Goal: Communication & Community: Answer question/provide support

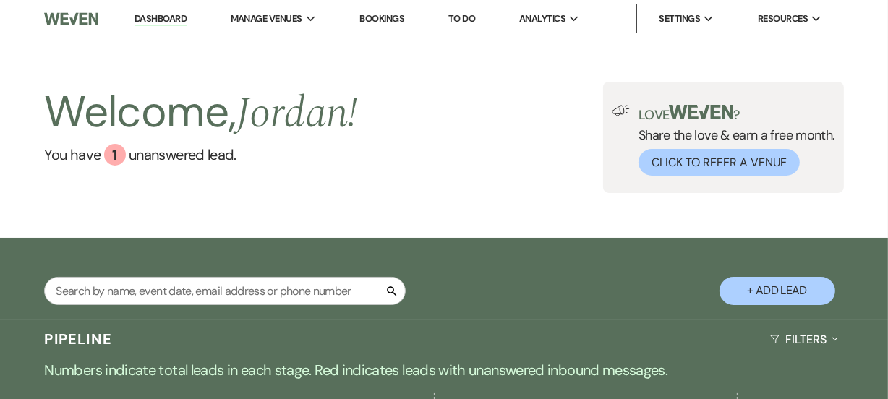
click at [515, 118] on div "Welcome, Jordan ! You have 1 unanswered lead . Love ? Share the love & earn a f…" at bounding box center [444, 137] width 888 height 111
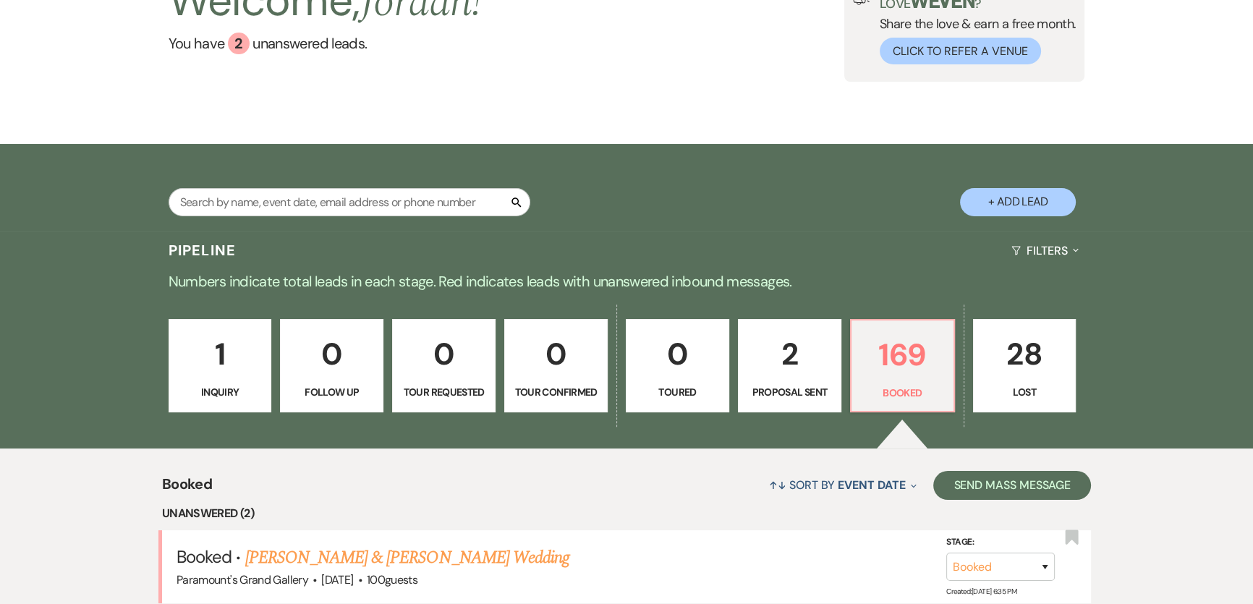
scroll to position [525, 0]
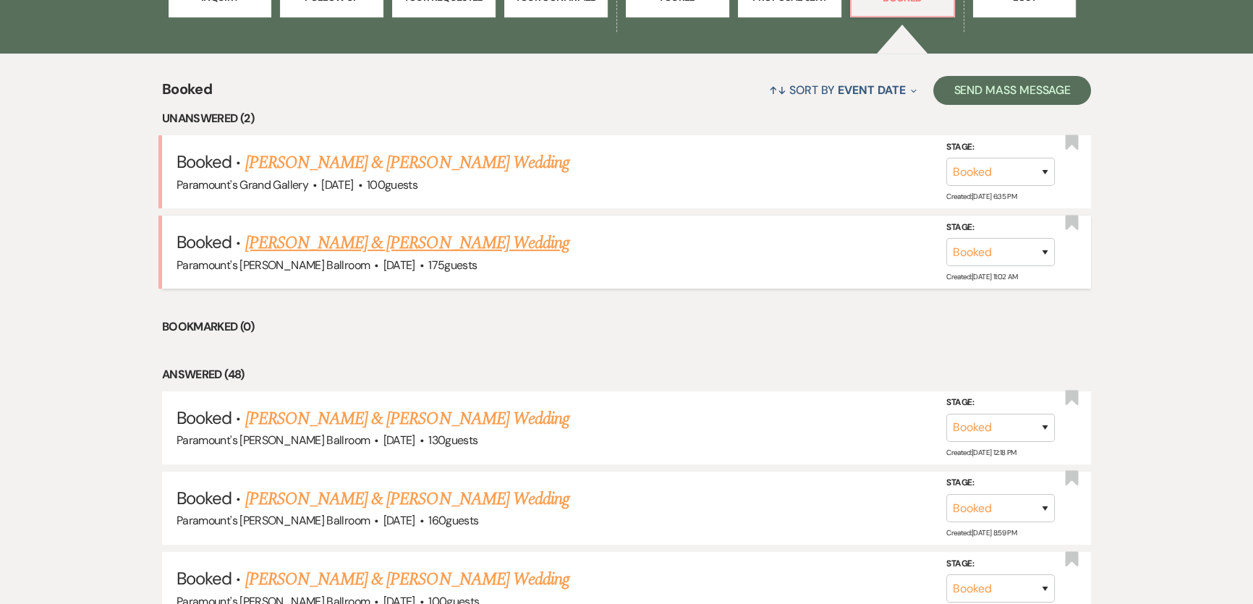
click at [310, 240] on link "[PERSON_NAME] & [PERSON_NAME] Wedding" at bounding box center [407, 243] width 324 height 26
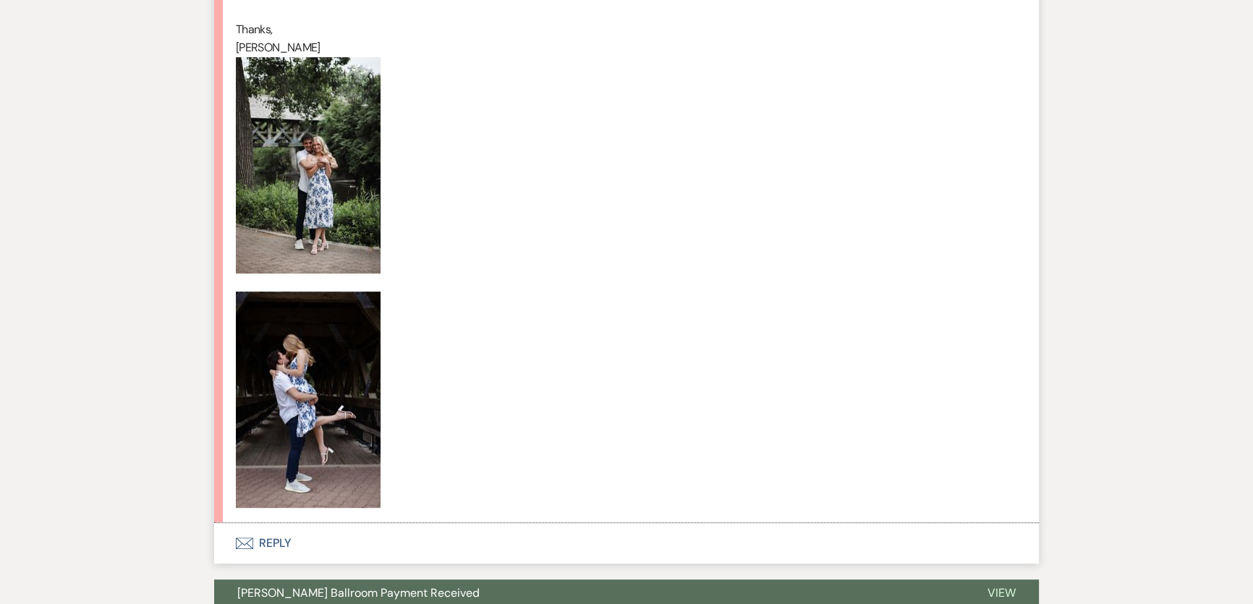
scroll to position [1052, 0]
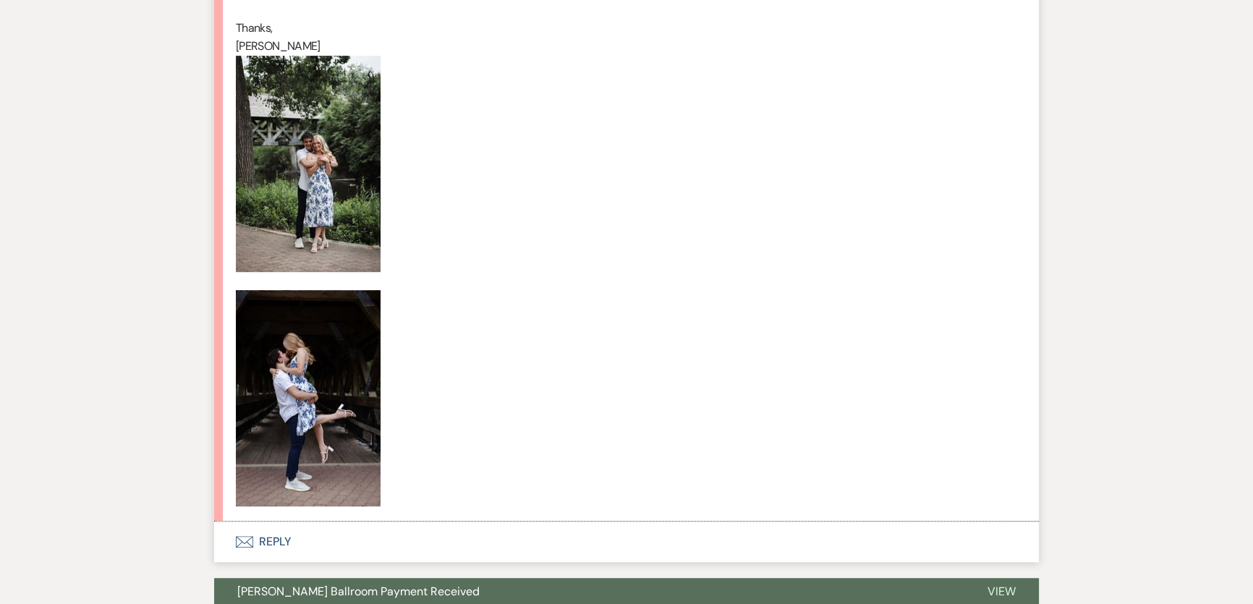
click at [288, 398] on img at bounding box center [308, 398] width 145 height 216
click at [281, 114] on img at bounding box center [308, 164] width 145 height 216
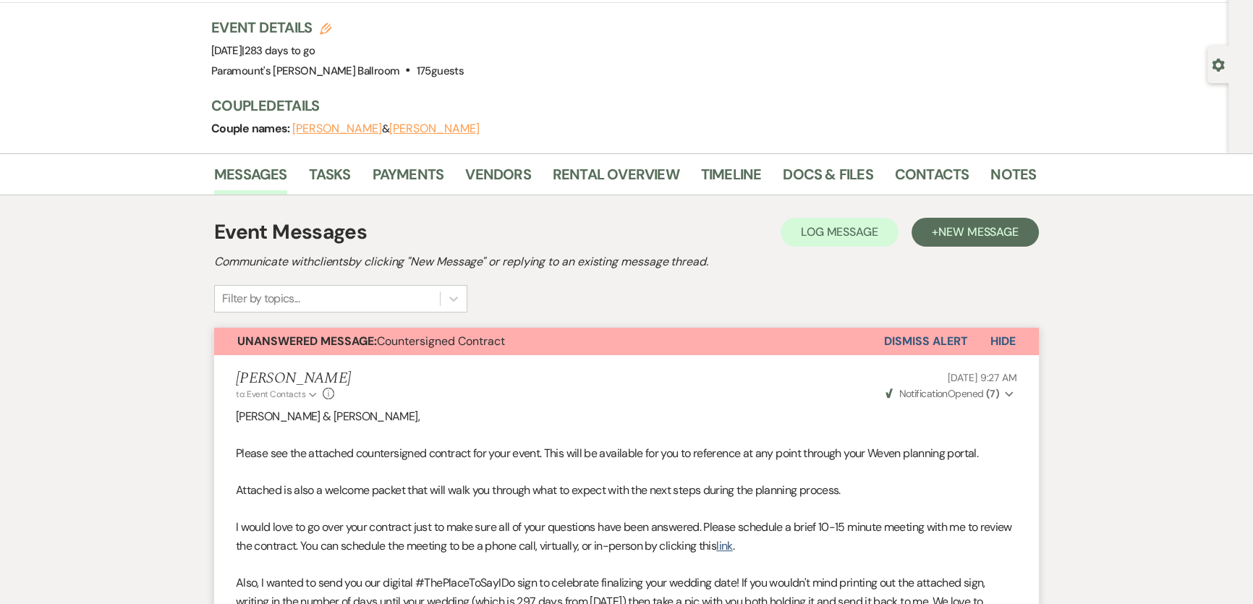
scroll to position [0, 0]
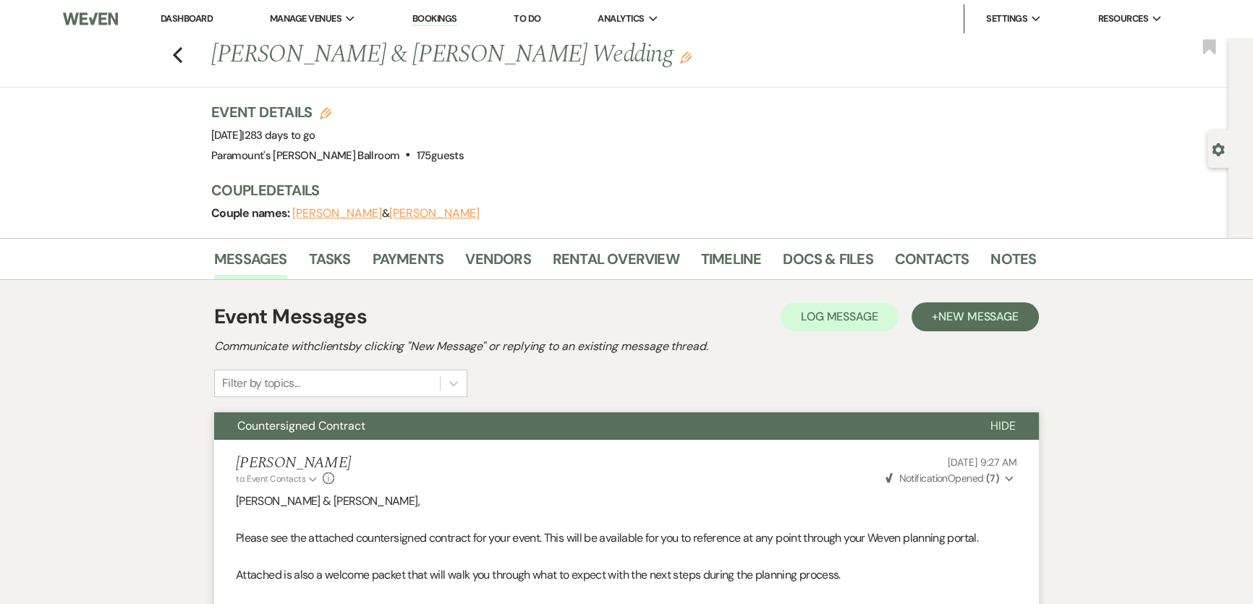
drag, startPoint x: 194, startPoint y: 30, endPoint x: 192, endPoint y: 22, distance: 8.2
click at [194, 29] on li "Dashboard" at bounding box center [186, 18] width 67 height 29
click at [192, 21] on link "Dashboard" at bounding box center [187, 18] width 52 height 12
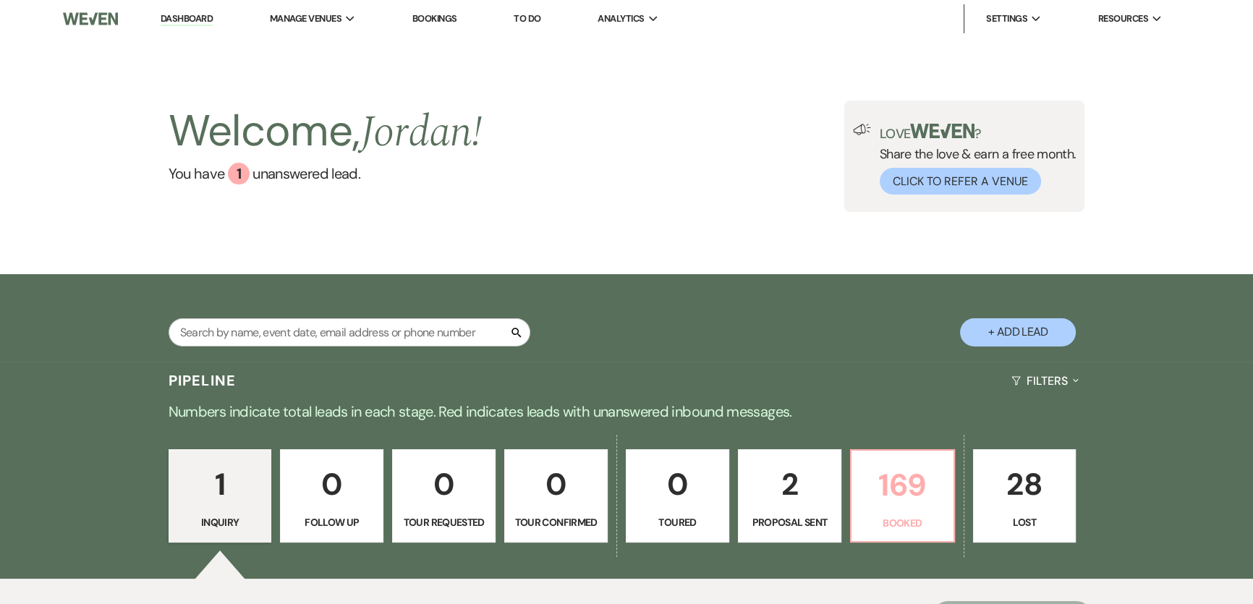
click at [904, 474] on p "169" at bounding box center [902, 485] width 85 height 48
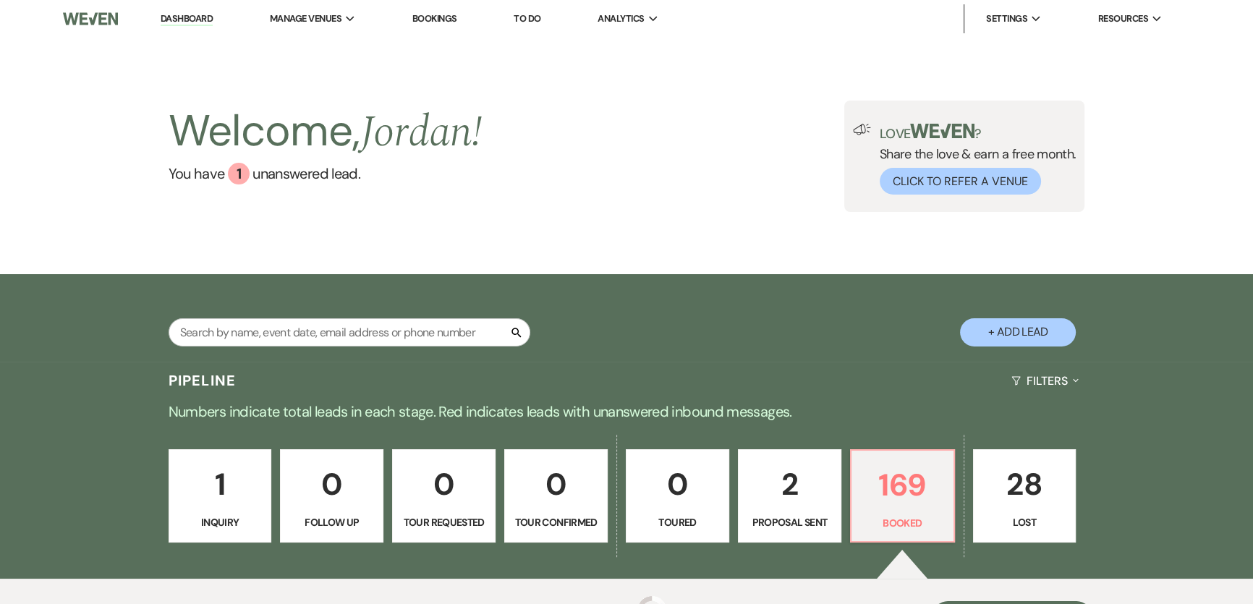
scroll to position [341, 0]
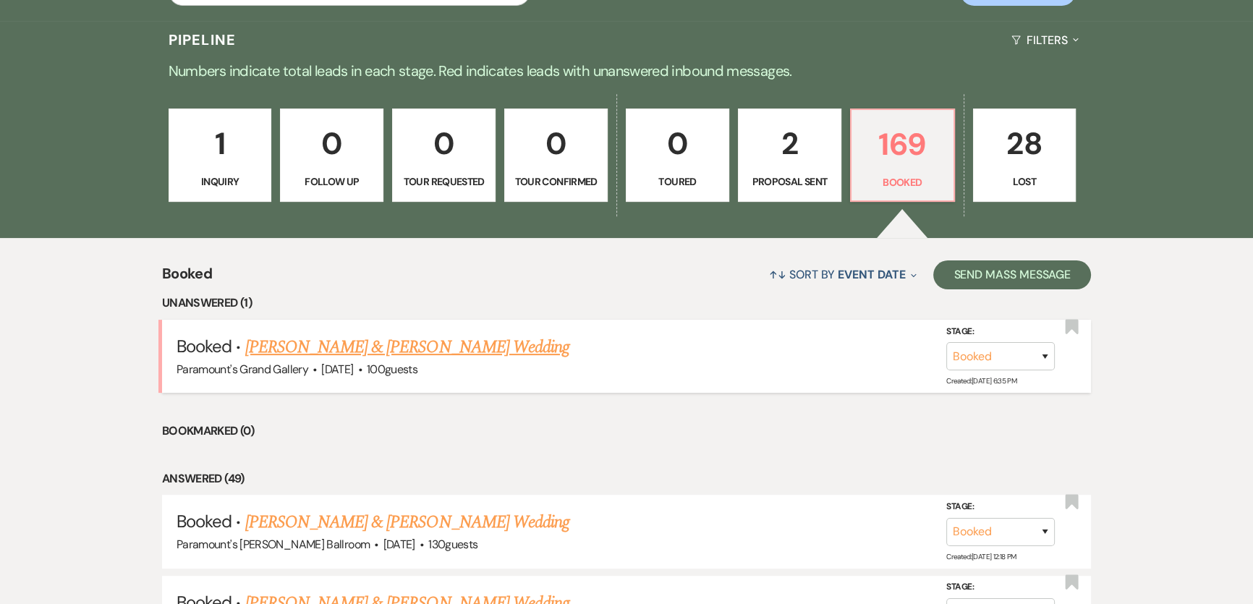
click at [412, 345] on link "[PERSON_NAME] & [PERSON_NAME] Wedding" at bounding box center [407, 347] width 324 height 26
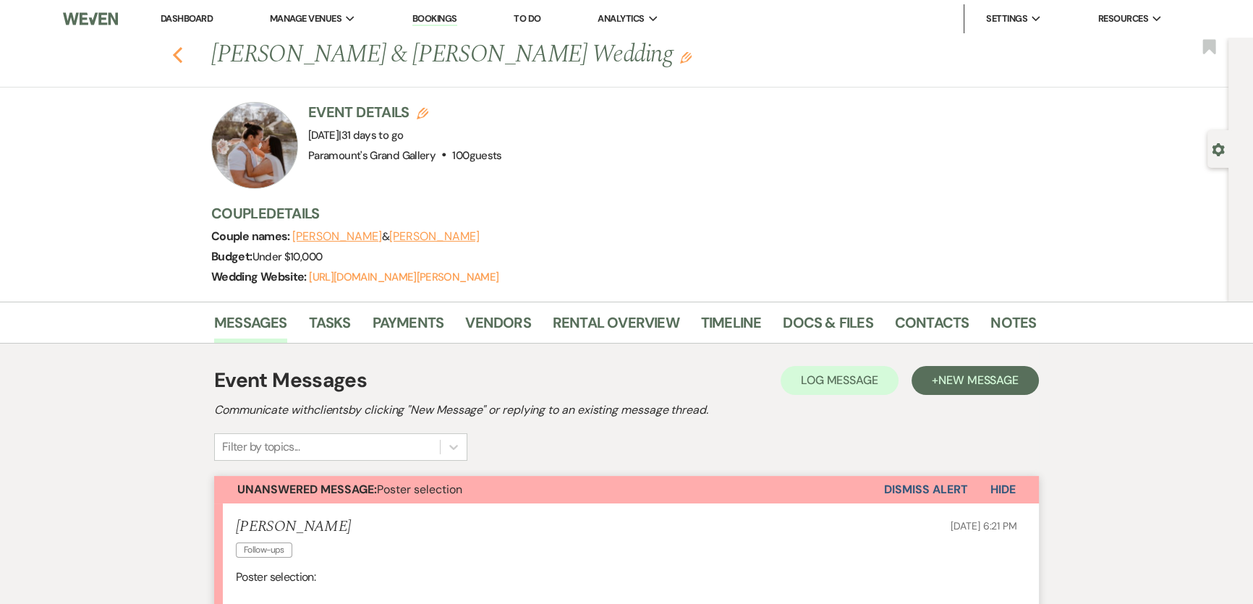
click at [183, 54] on icon "Previous" at bounding box center [177, 54] width 11 height 17
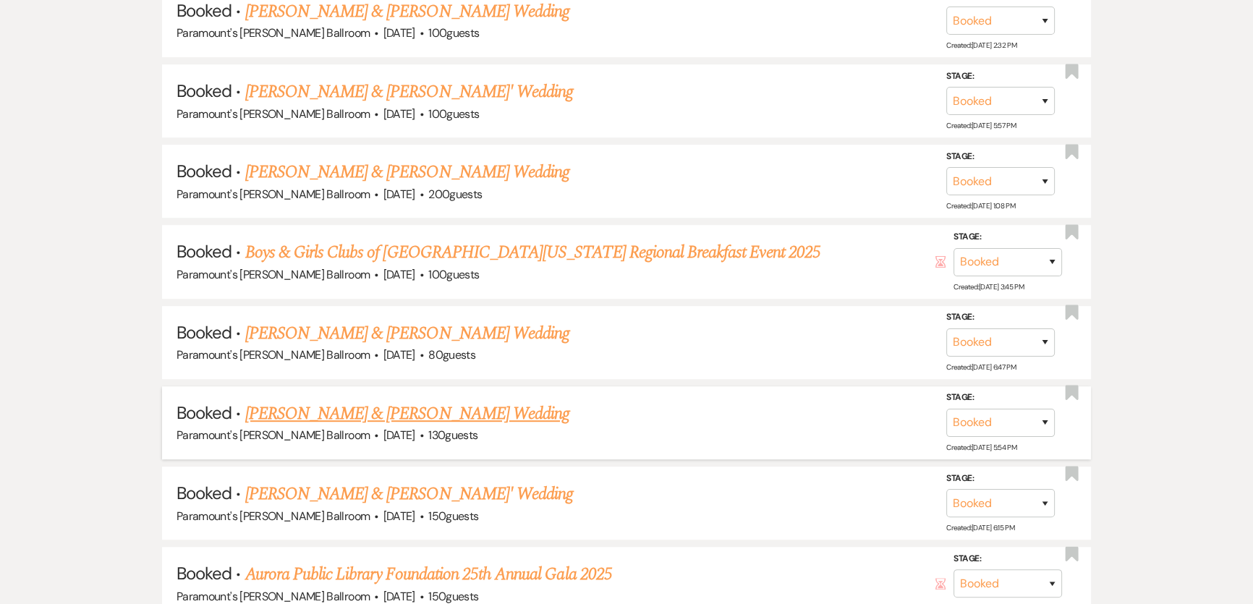
scroll to position [1064, 0]
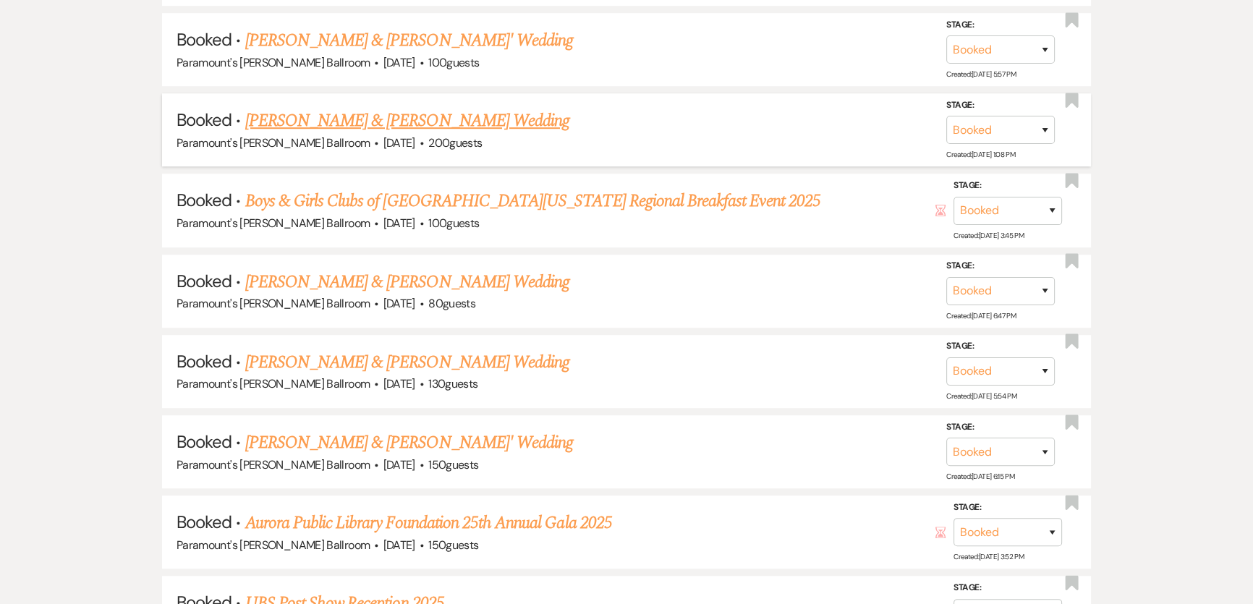
click at [307, 118] on link "[PERSON_NAME] & [PERSON_NAME] Wedding" at bounding box center [407, 121] width 324 height 26
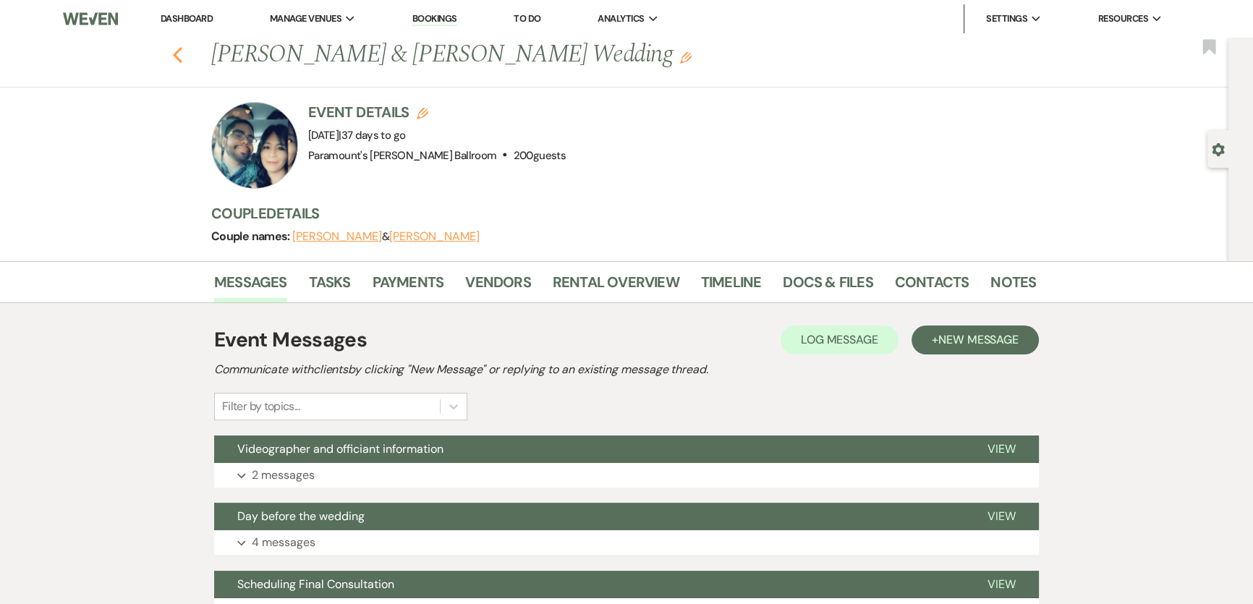
click at [176, 56] on icon "Previous" at bounding box center [177, 54] width 11 height 17
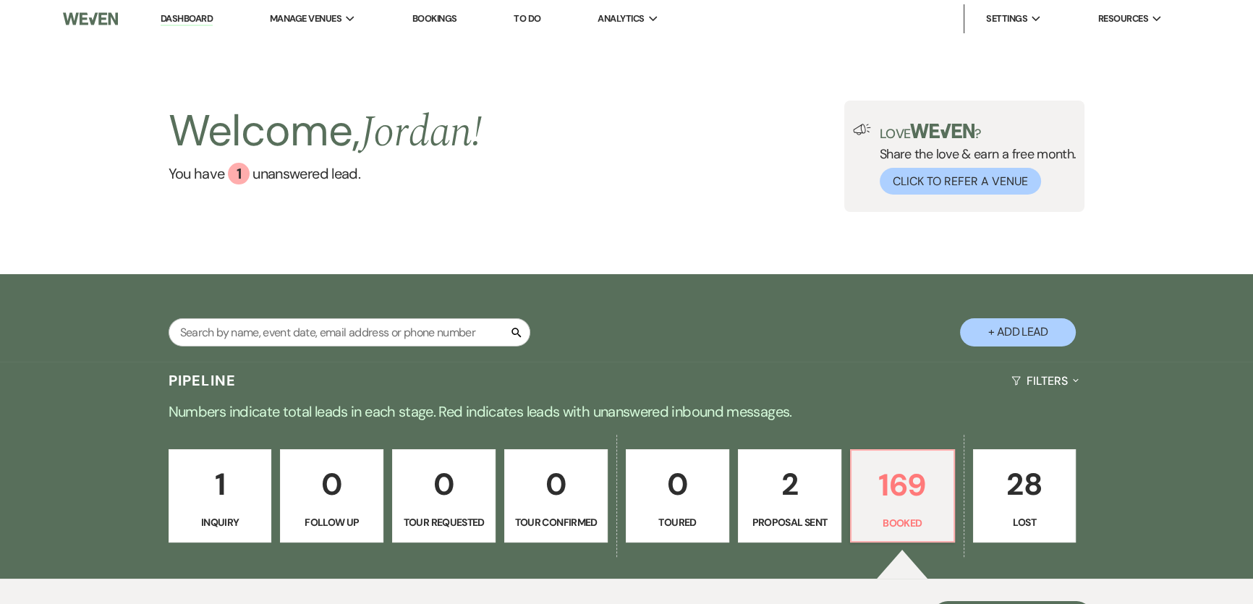
click at [189, 16] on link "Dashboard" at bounding box center [187, 19] width 52 height 14
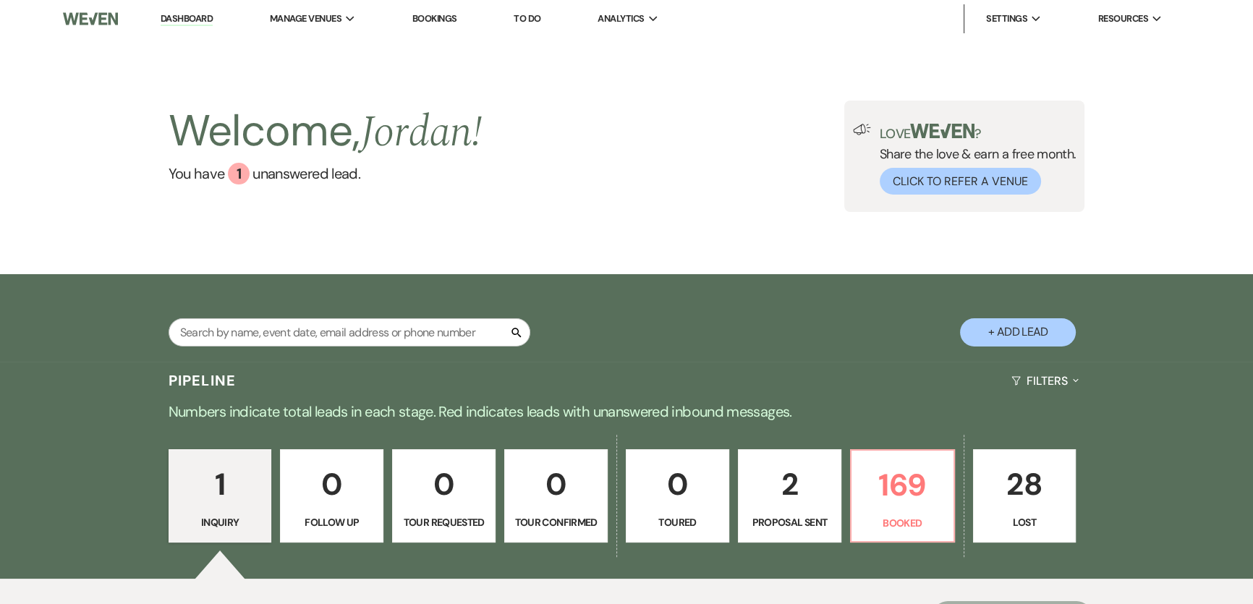
click at [375, 337] on input "text" at bounding box center [350, 332] width 362 height 28
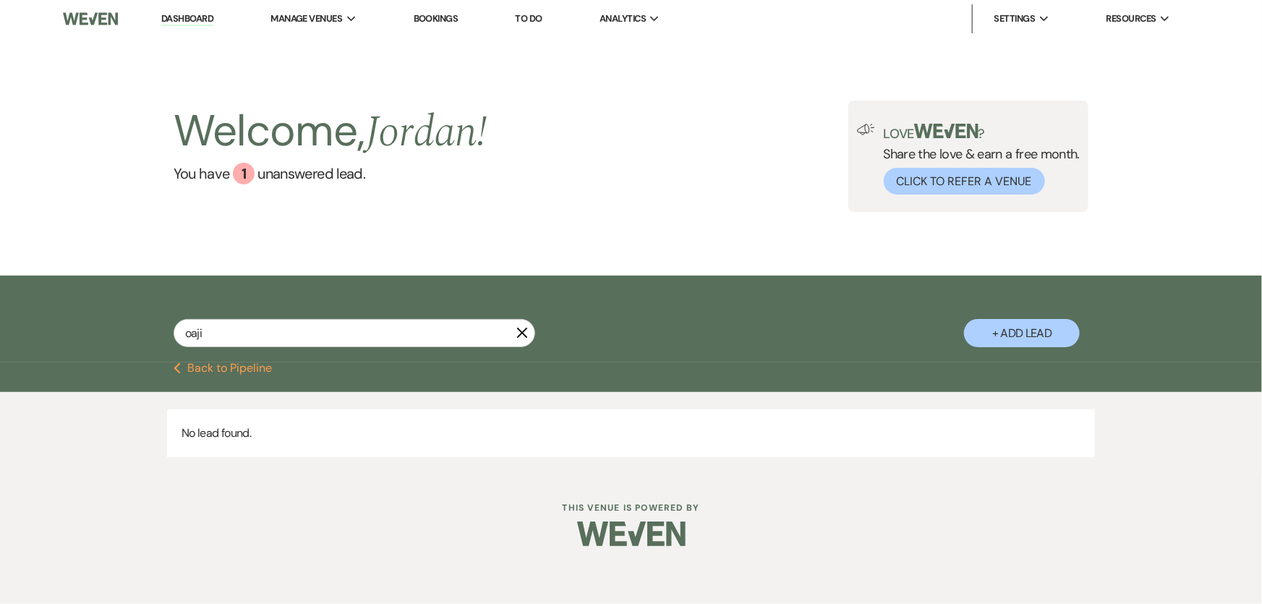
click at [326, 341] on input "oaji" at bounding box center [355, 333] width 362 height 28
drag, startPoint x: 335, startPoint y: 331, endPoint x: 141, endPoint y: 310, distance: 195.0
click at [142, 310] on div "oaji X + Add Lead" at bounding box center [631, 321] width 1041 height 77
type input "pa"
select select "8"
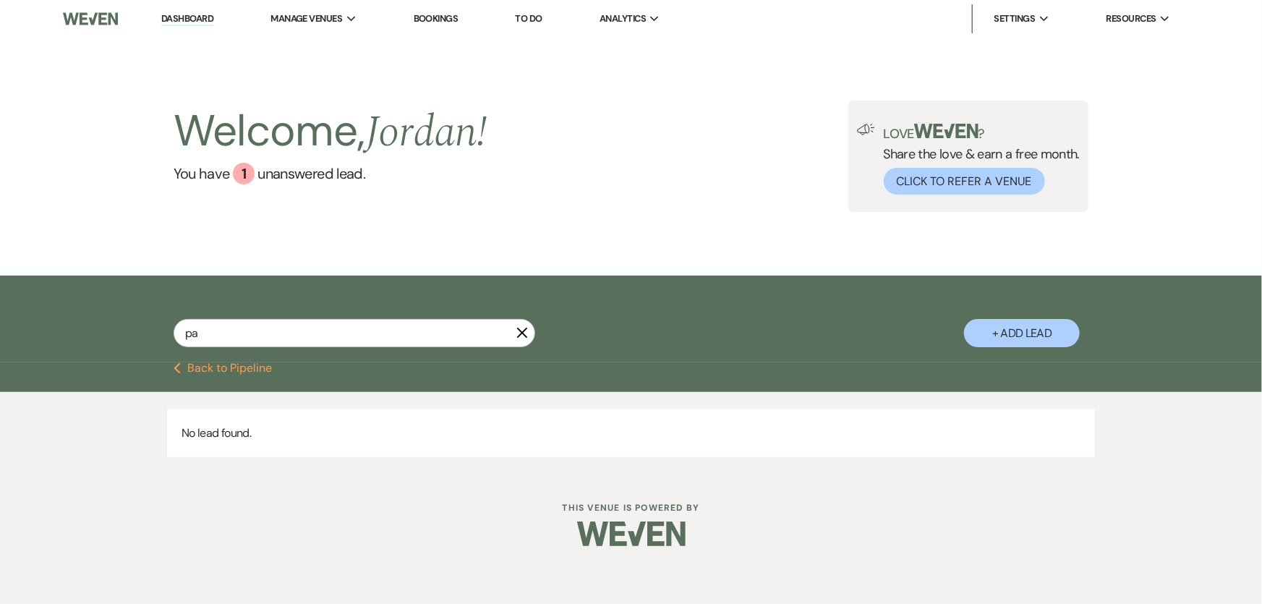
select select "11"
select select "8"
select select "1"
select select "8"
select select "11"
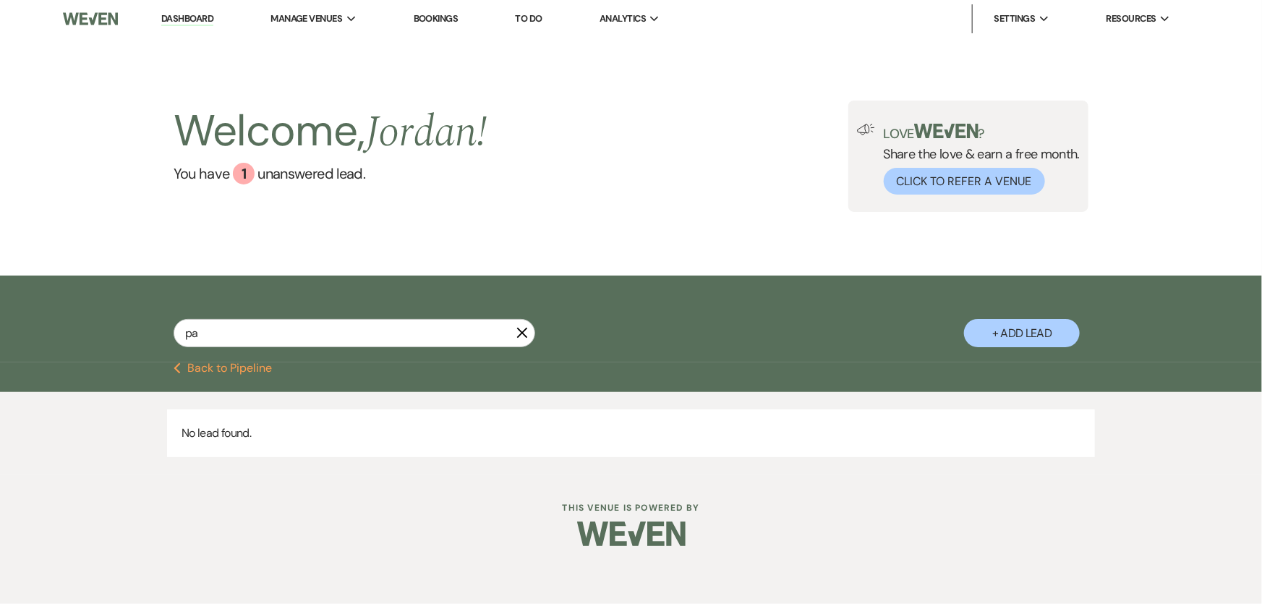
select select "8"
select select "2"
select select "8"
select select "4"
select select "8"
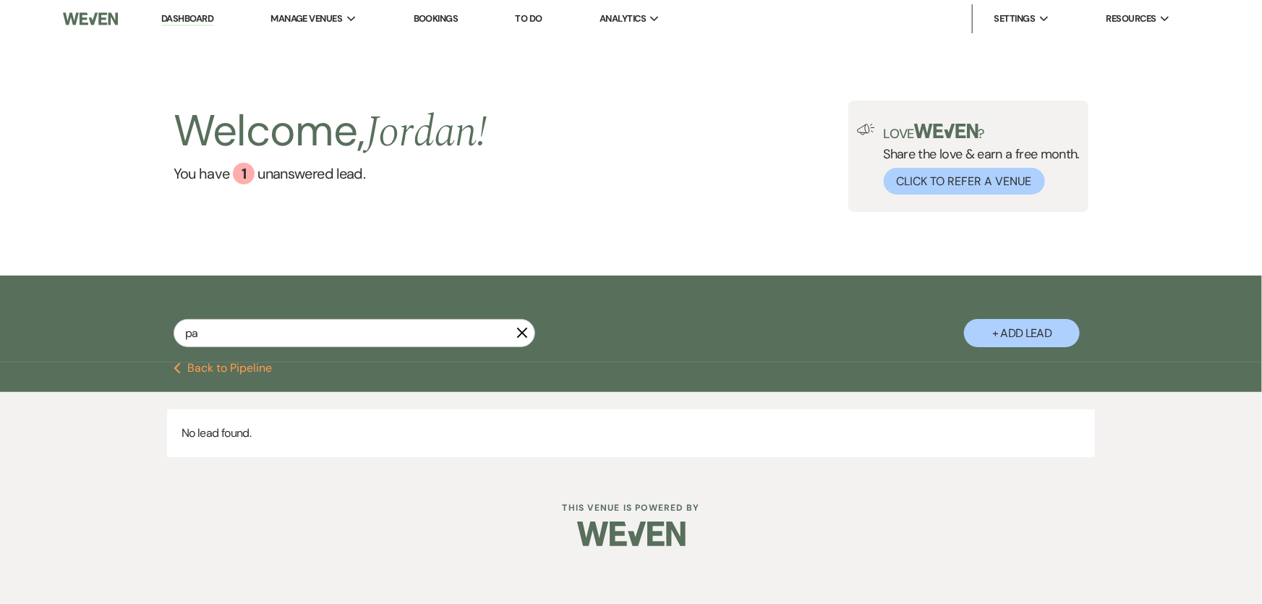
select select "4"
select select "8"
select select "2"
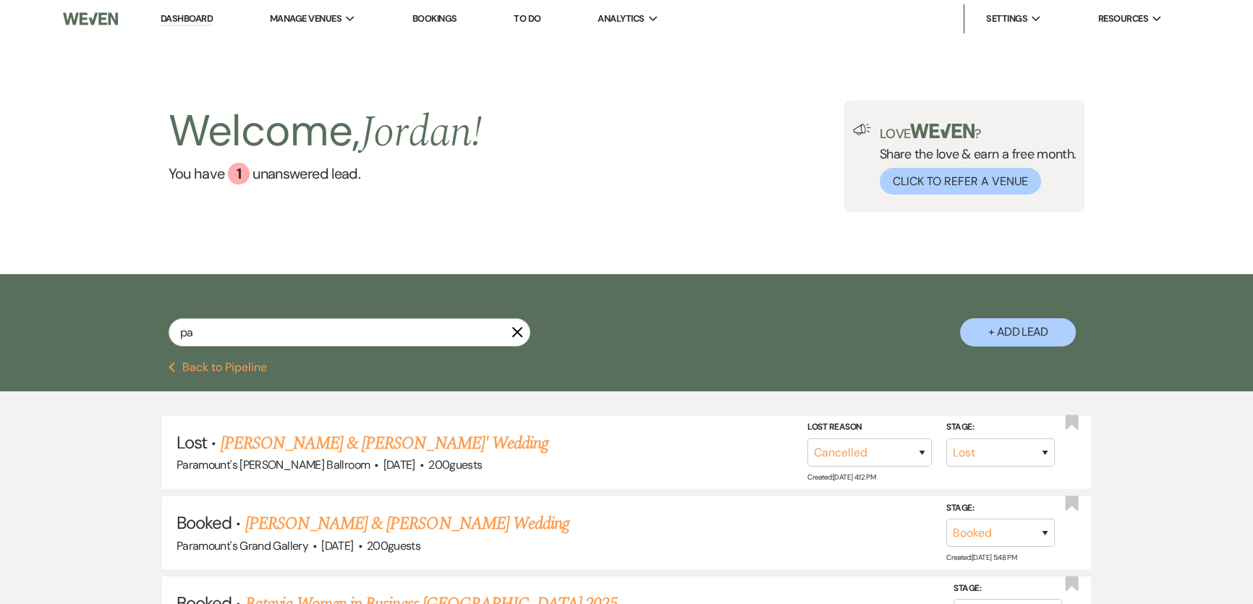
click at [513, 329] on icon "X" at bounding box center [517, 332] width 12 height 12
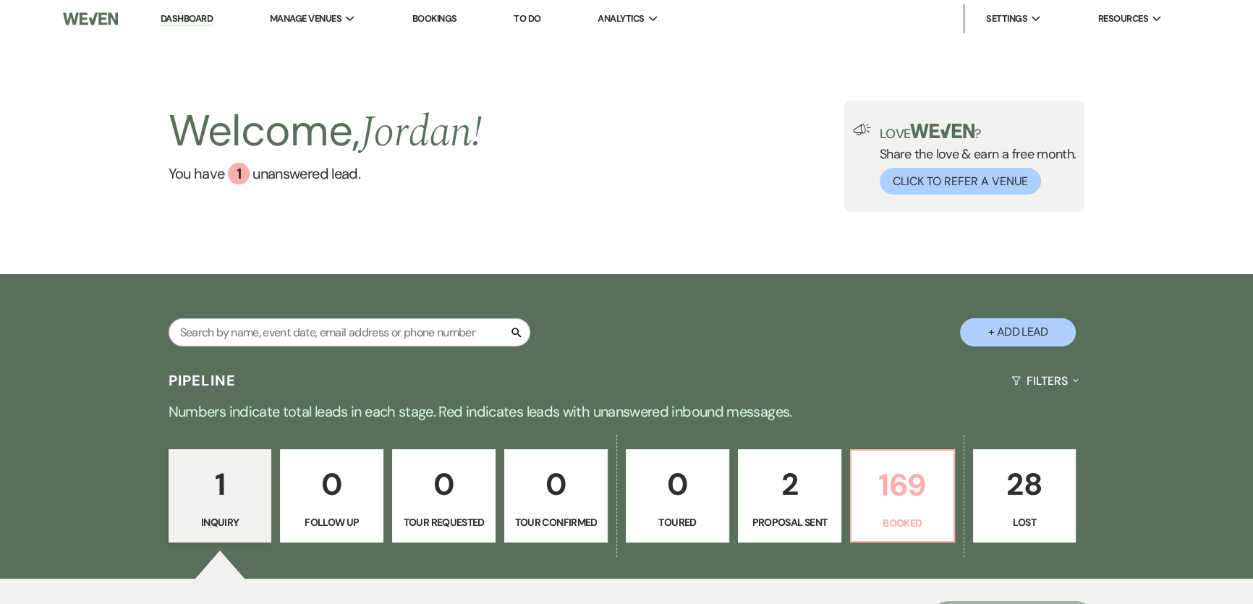
click at [870, 477] on p "169" at bounding box center [902, 485] width 85 height 48
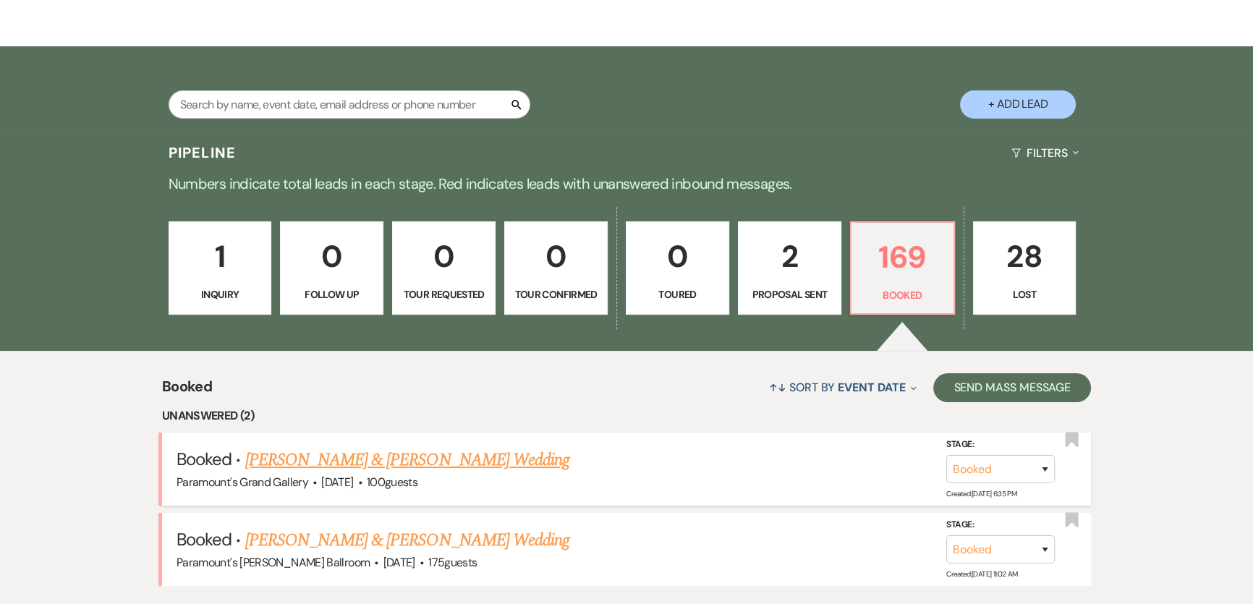
scroll to position [341, 0]
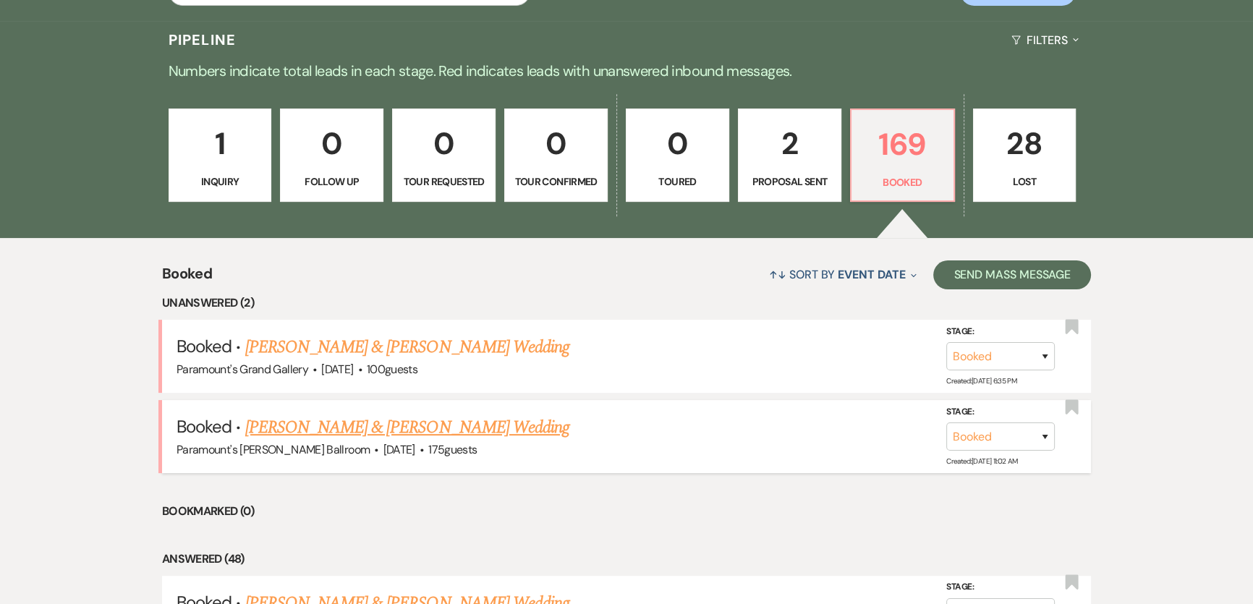
click at [404, 431] on link "[PERSON_NAME] & [PERSON_NAME] Wedding" at bounding box center [407, 427] width 324 height 26
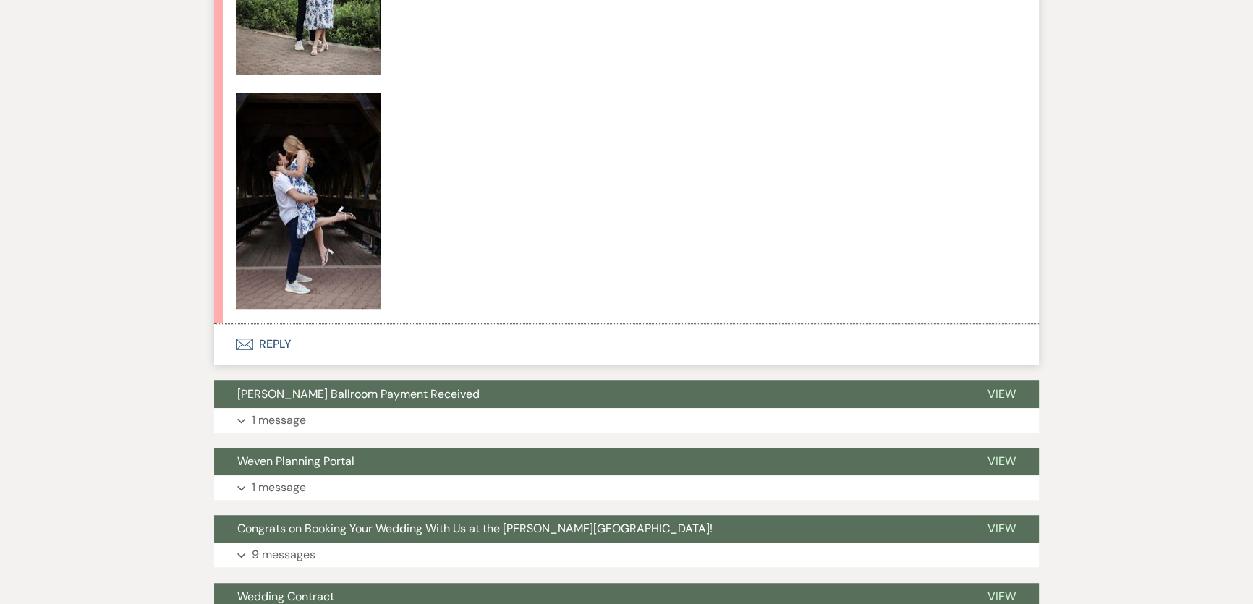
click at [320, 349] on button "Envelope Reply" at bounding box center [626, 344] width 824 height 41
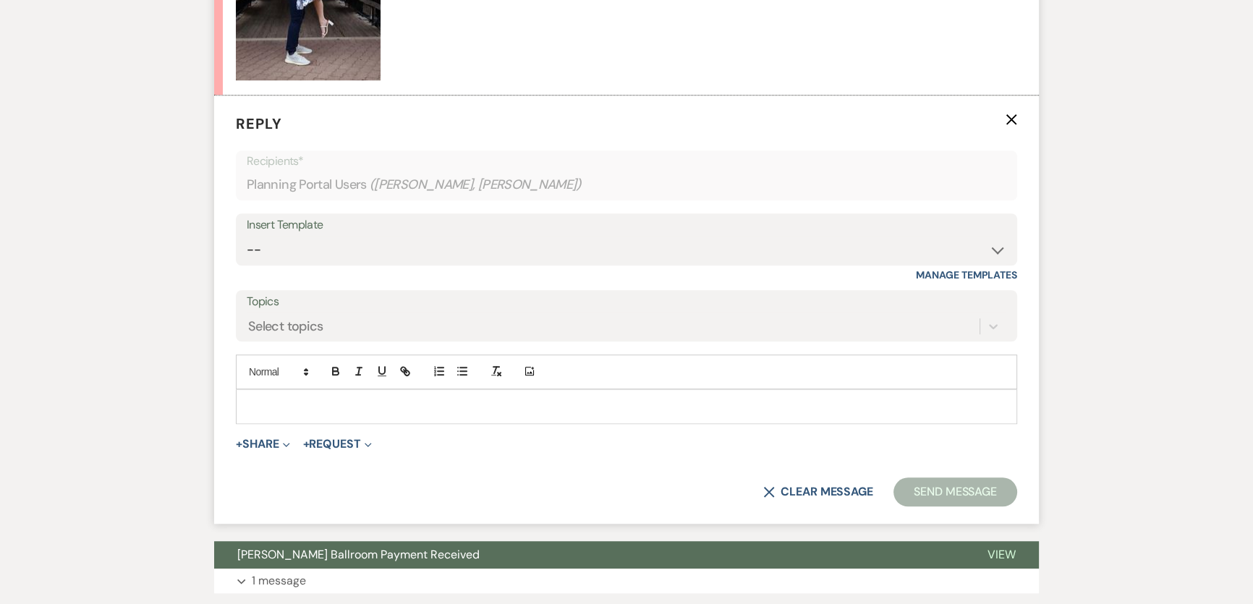
scroll to position [1485, 0]
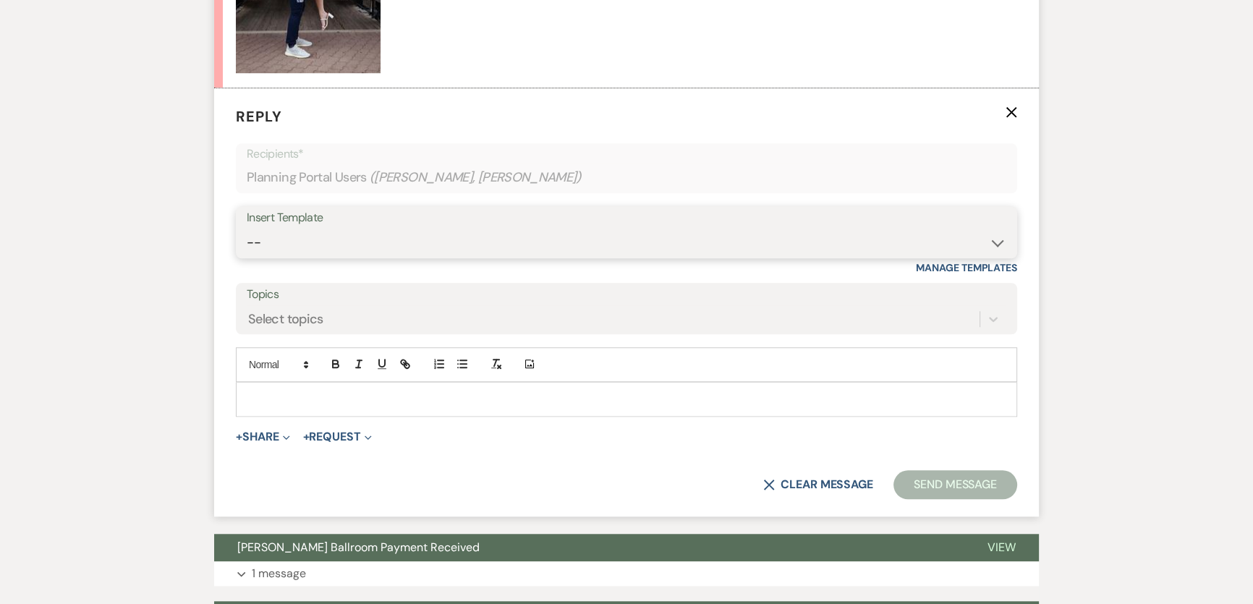
click at [326, 242] on select "-- Weven Planning Portal Introduction (Booked Events) 6 Month Consultation 9 Mo…" at bounding box center [626, 243] width 759 height 28
select select "1491"
click at [247, 229] on select "-- Weven Planning Portal Introduction (Booked Events) 6 Month Consultation 9 Mo…" at bounding box center [626, 243] width 759 height 28
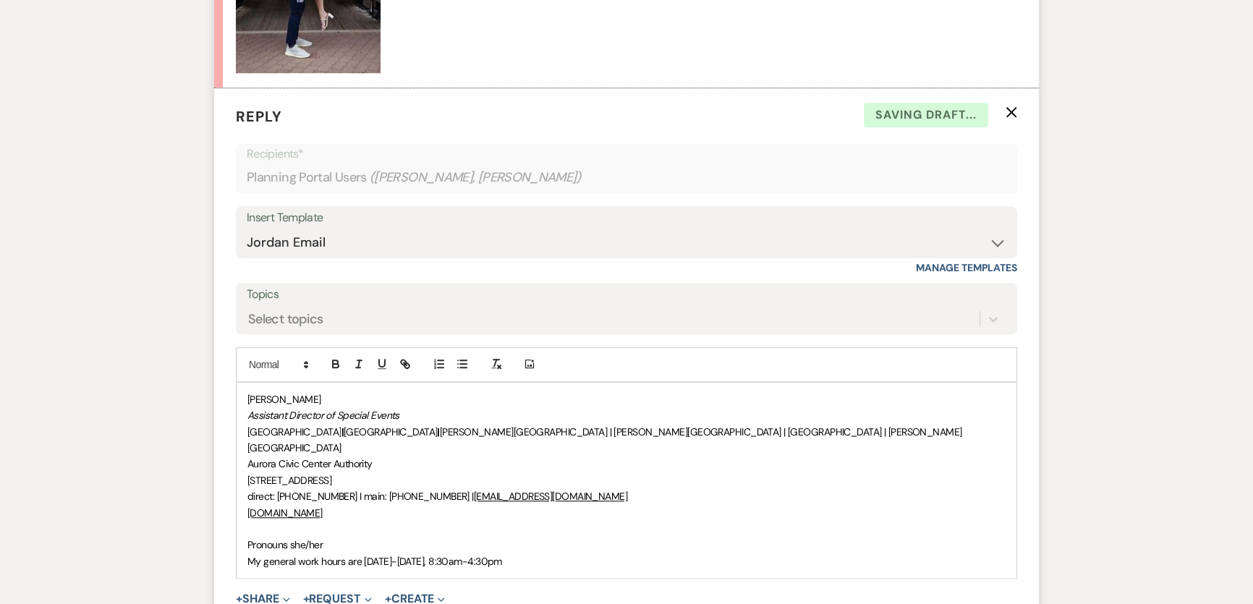
click at [247, 398] on span "[PERSON_NAME]" at bounding box center [284, 399] width 74 height 13
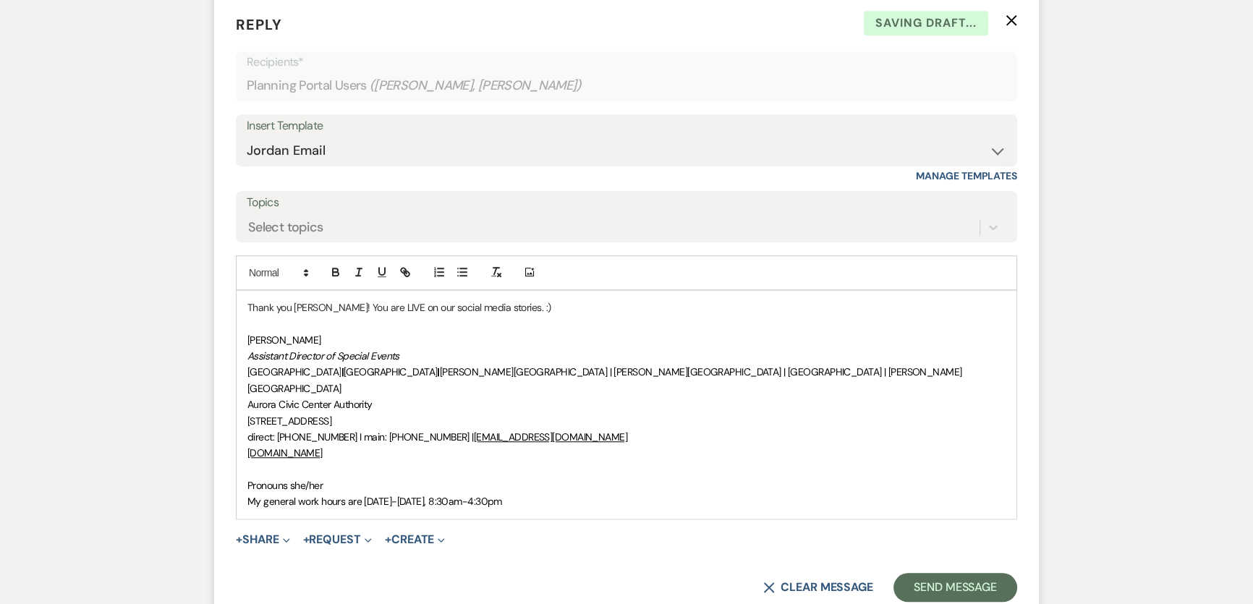
scroll to position [1880, 0]
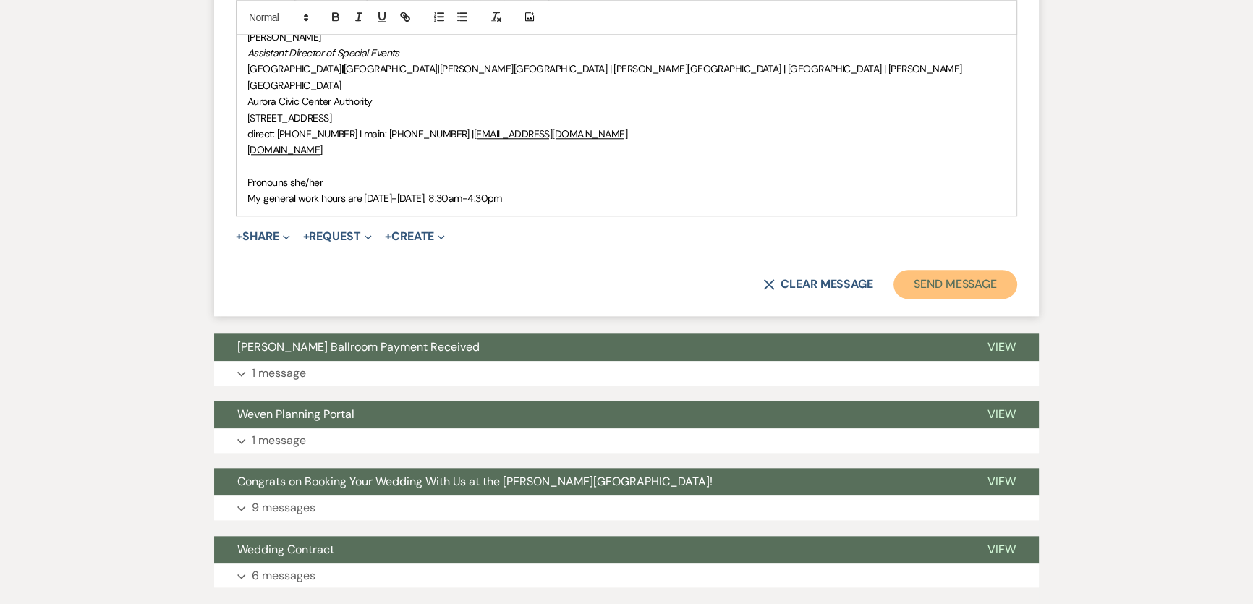
click at [957, 270] on button "Send Message" at bounding box center [955, 284] width 124 height 29
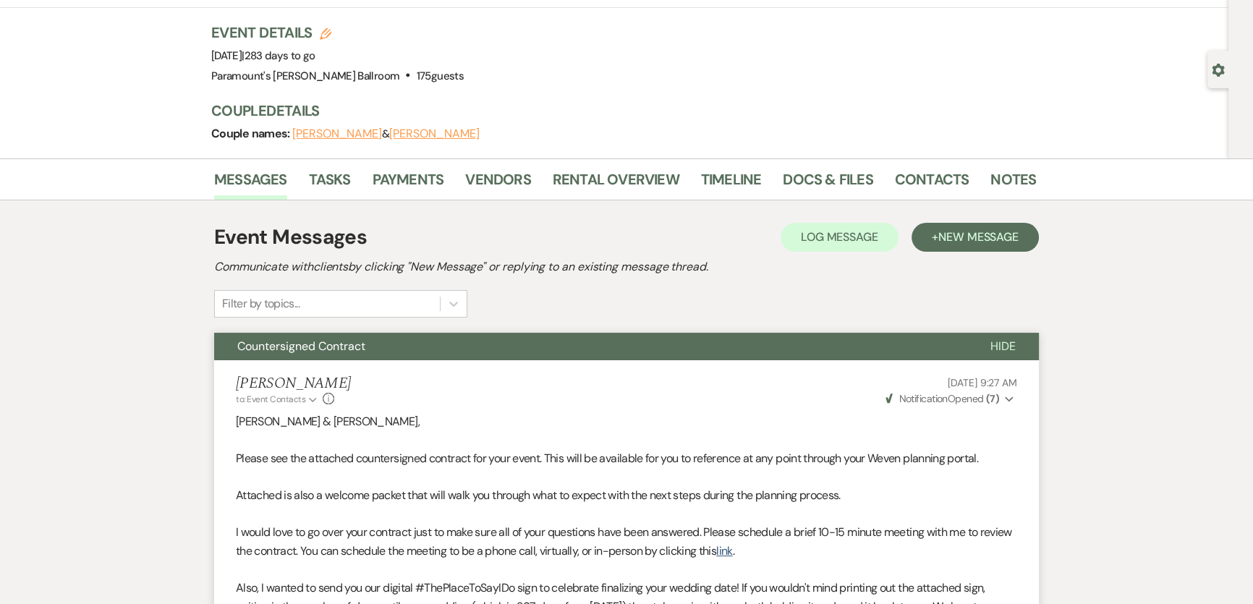
scroll to position [0, 0]
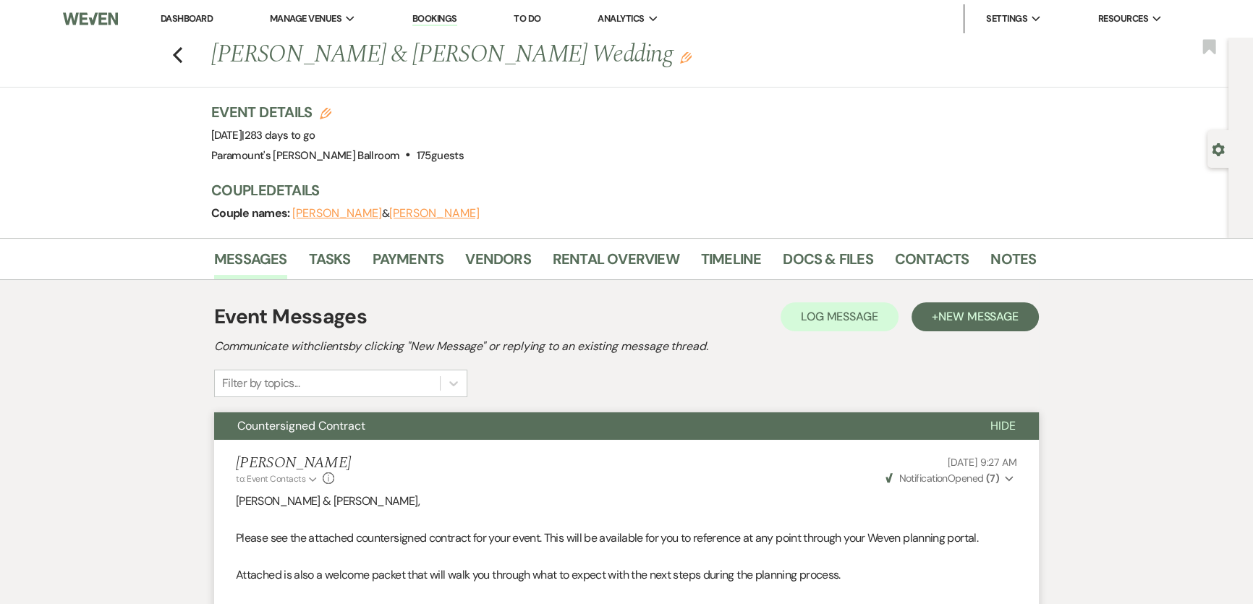
click at [169, 17] on link "Dashboard" at bounding box center [187, 18] width 52 height 12
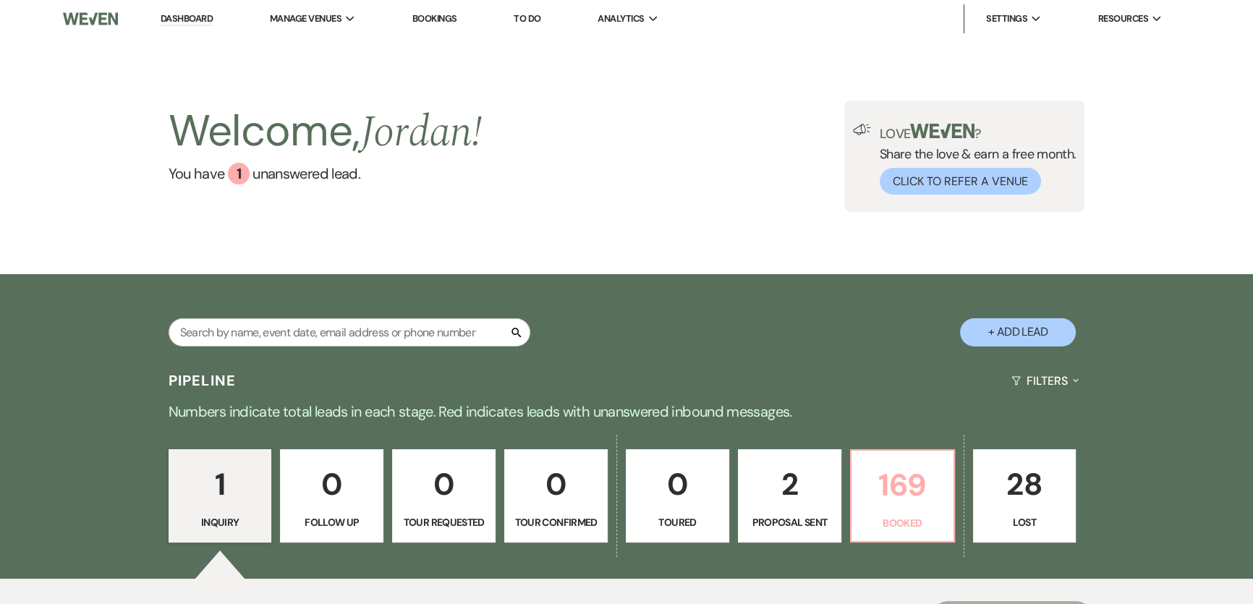
click at [921, 493] on p "169" at bounding box center [902, 485] width 85 height 48
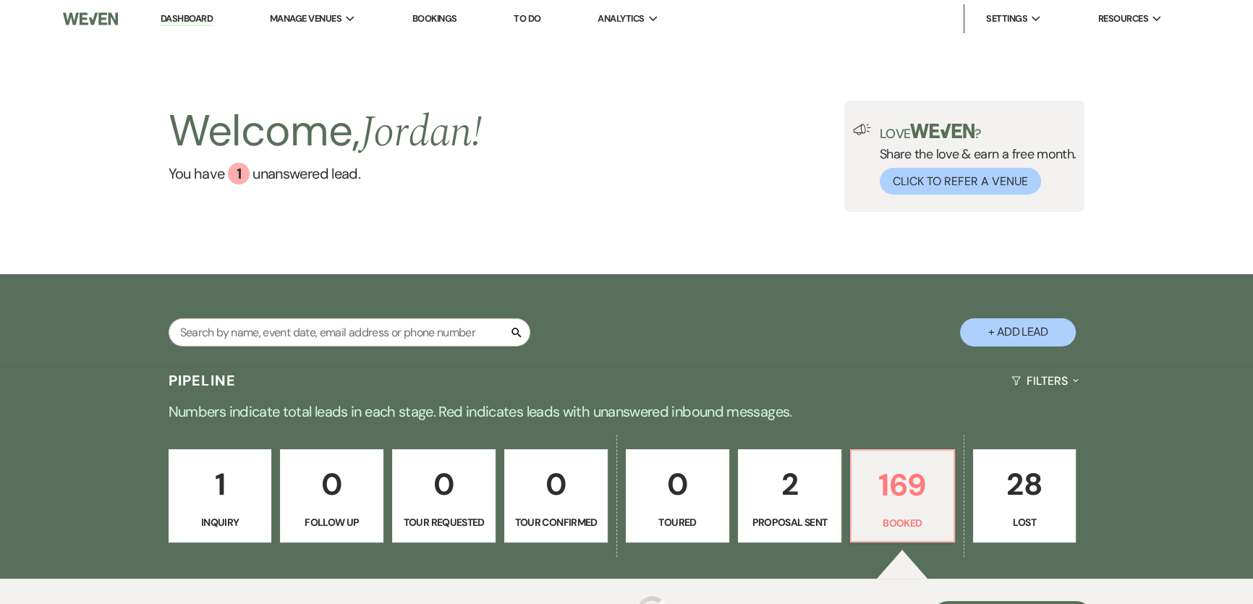
scroll to position [341, 0]
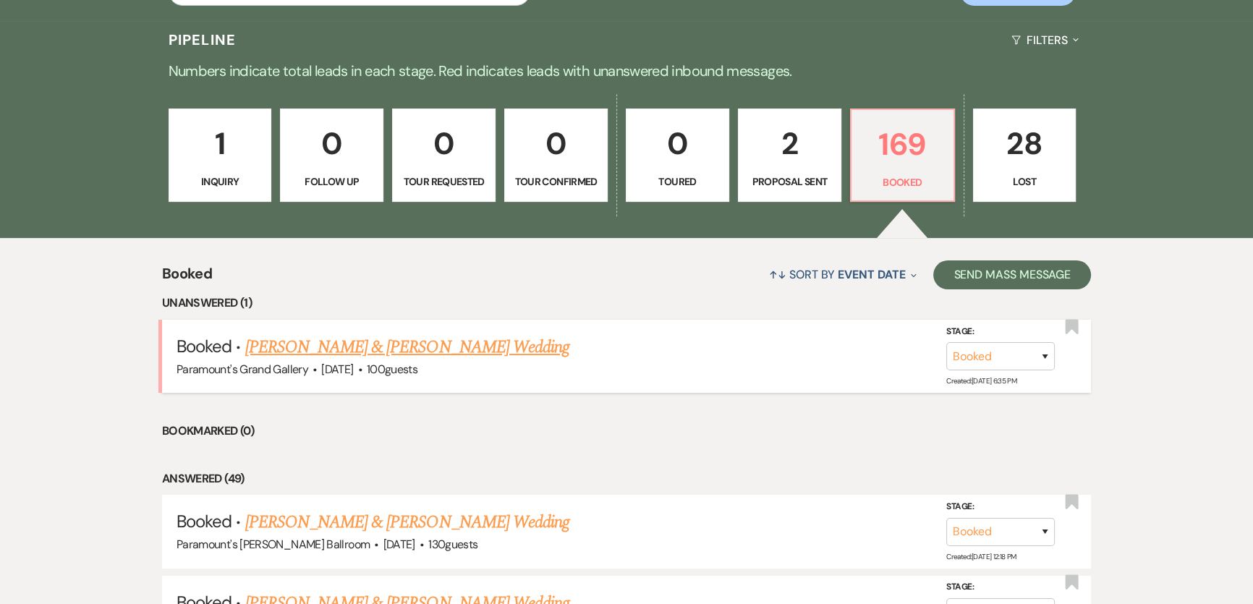
click at [365, 339] on link "[PERSON_NAME] & [PERSON_NAME] Wedding" at bounding box center [407, 347] width 324 height 26
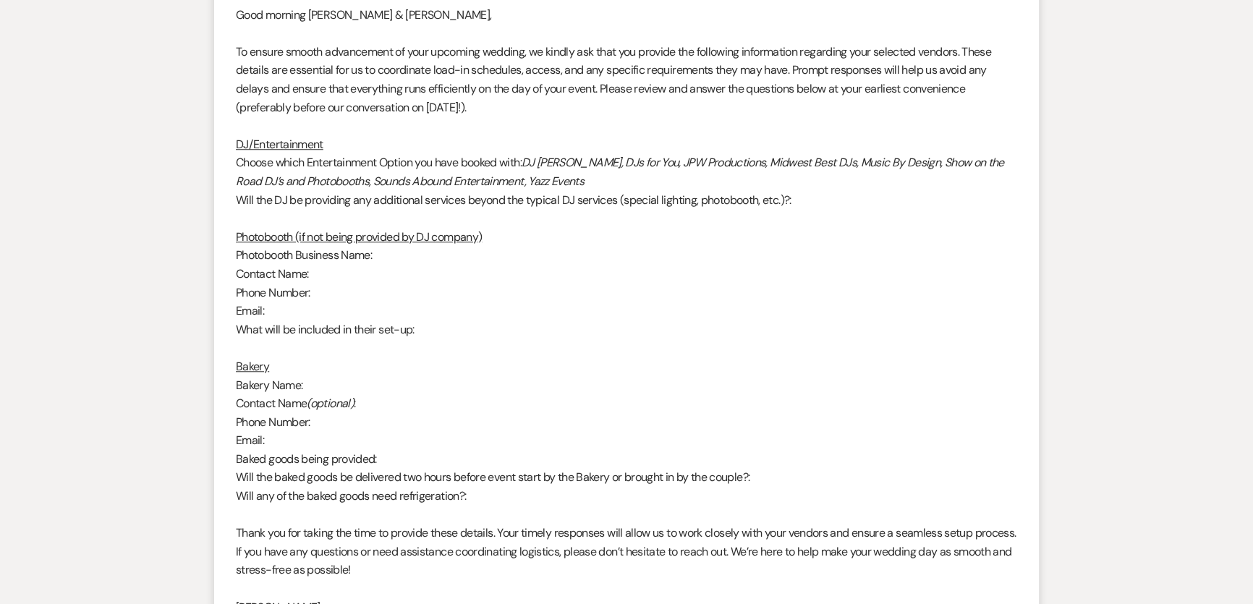
scroll to position [1327, 0]
